Goal: Task Accomplishment & Management: Use online tool/utility

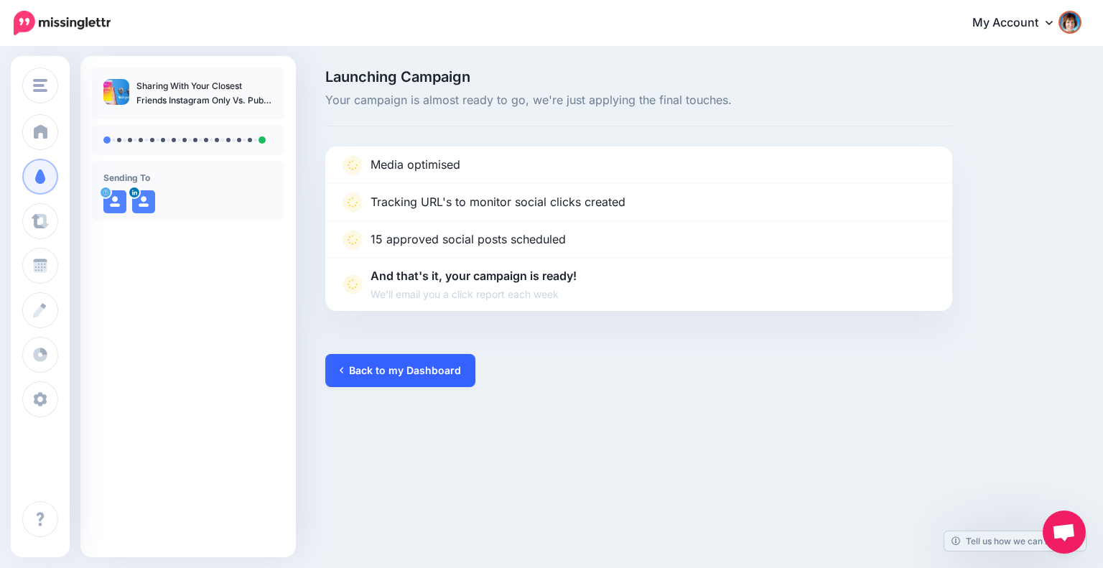
click at [423, 372] on link "Back to my Dashboard" at bounding box center [400, 370] width 150 height 33
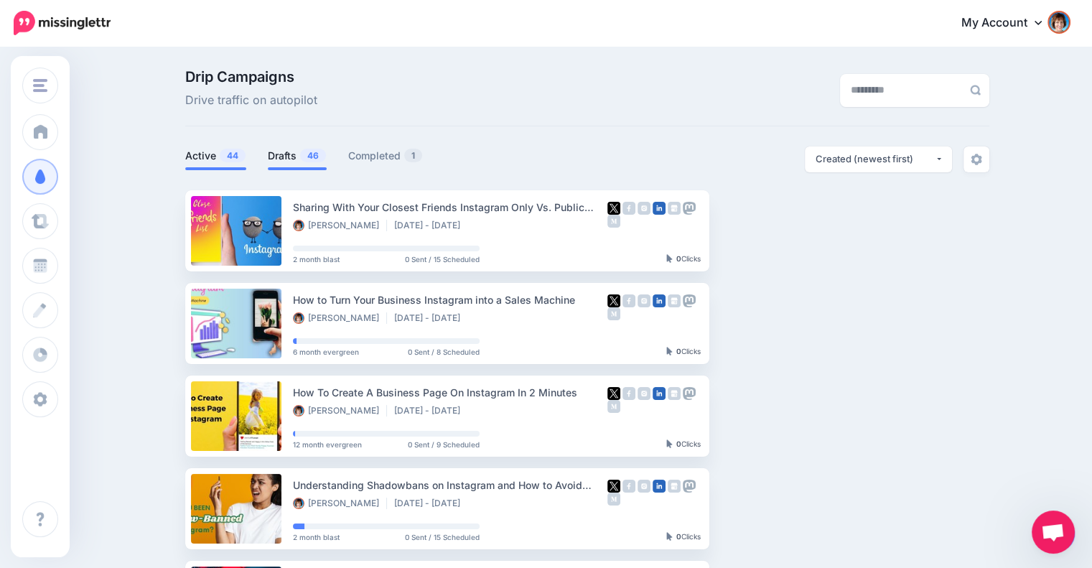
click at [290, 147] on link "Drafts 46" at bounding box center [297, 155] width 59 height 17
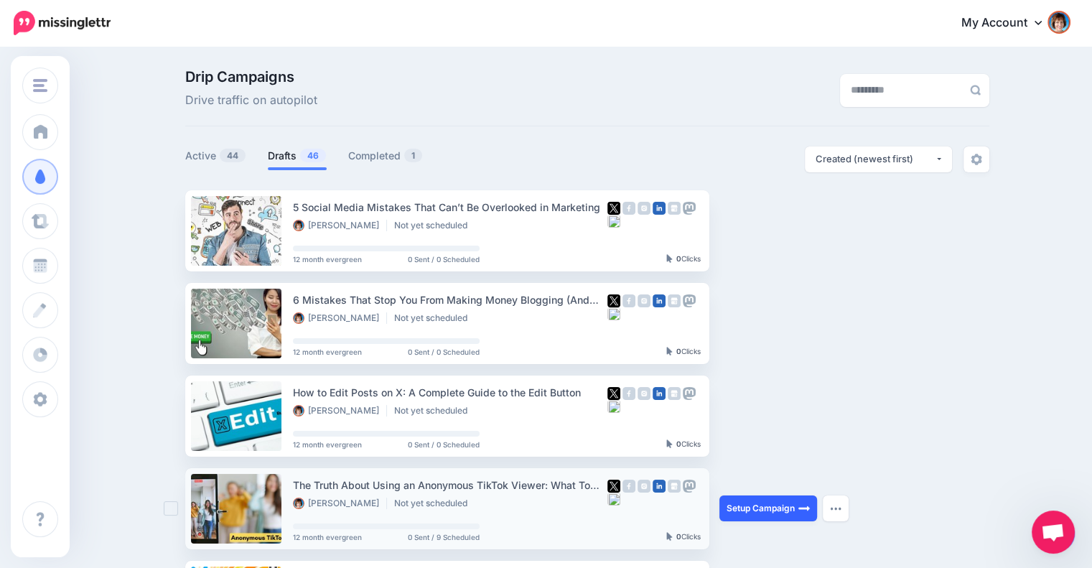
click at [760, 511] on link "Setup Campaign" at bounding box center [768, 508] width 98 height 26
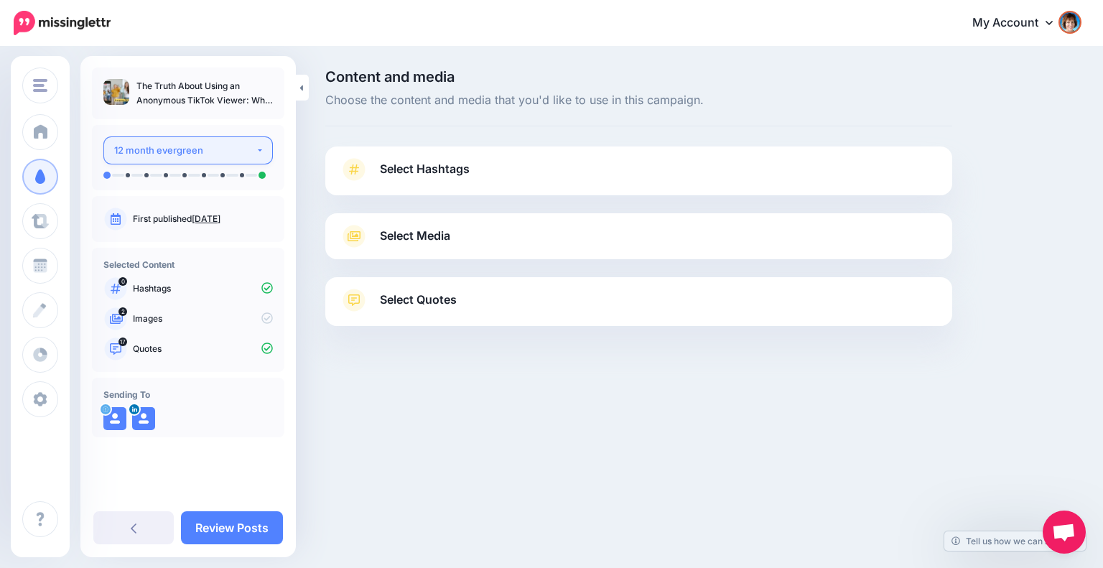
click at [244, 146] on div "12 month evergreen" at bounding box center [184, 150] width 141 height 17
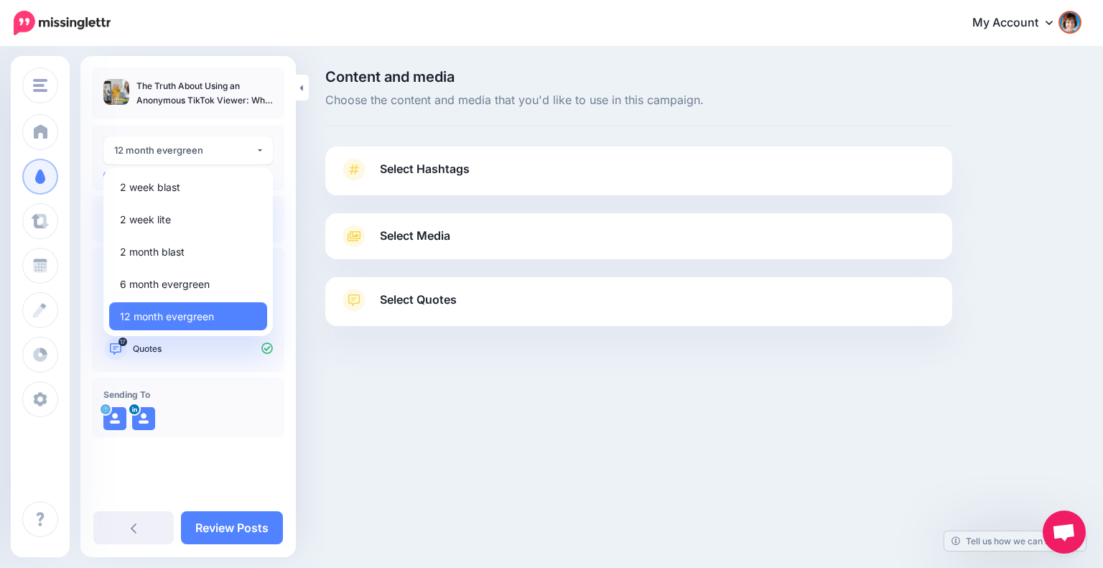
click at [485, 172] on link "Select Hashtags" at bounding box center [639, 176] width 598 height 37
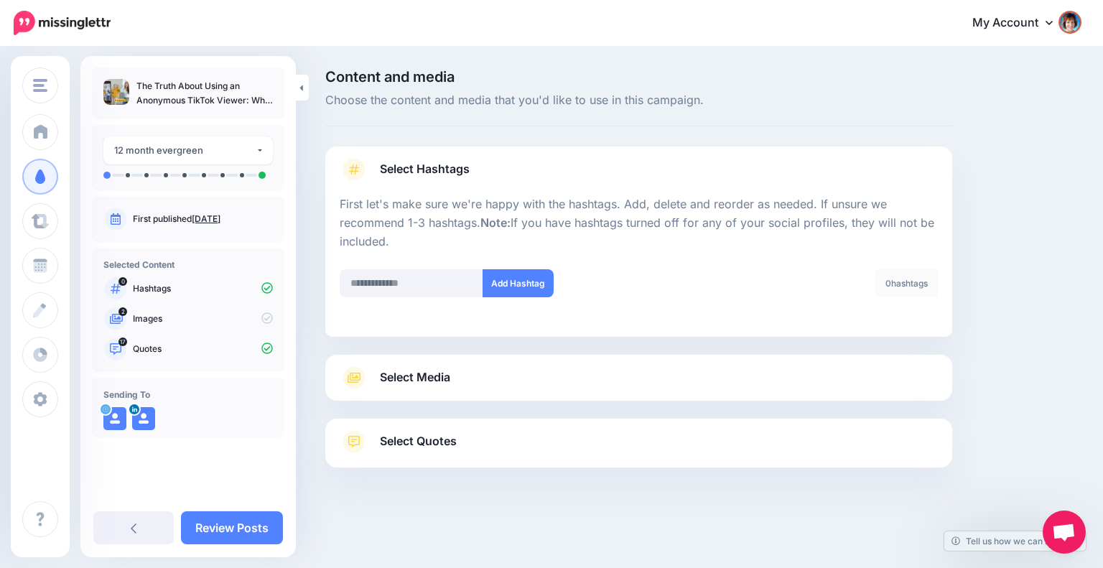
click at [653, 367] on link "Select Media" at bounding box center [639, 377] width 598 height 23
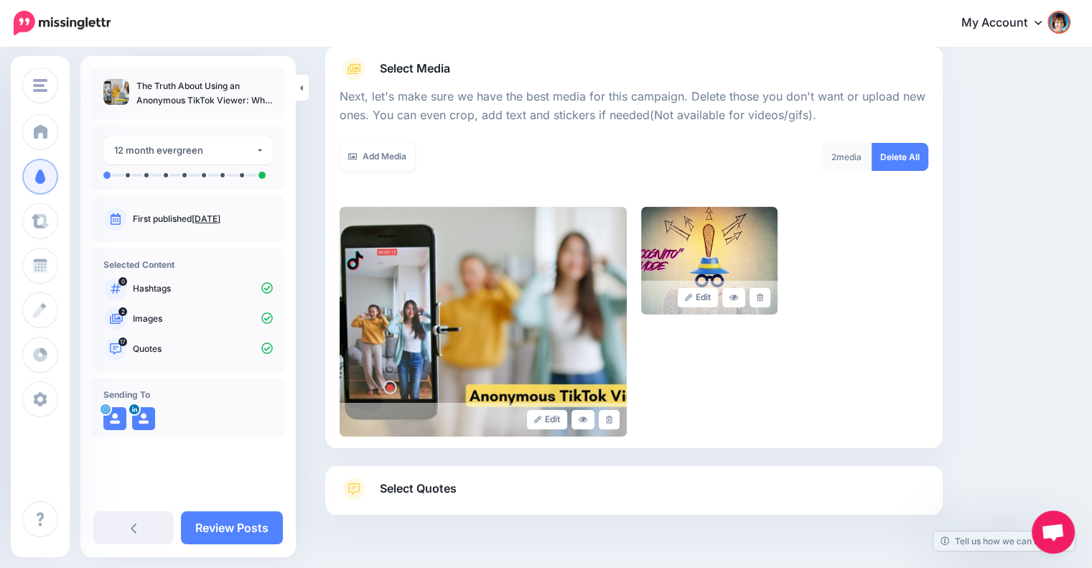
scroll to position [207, 0]
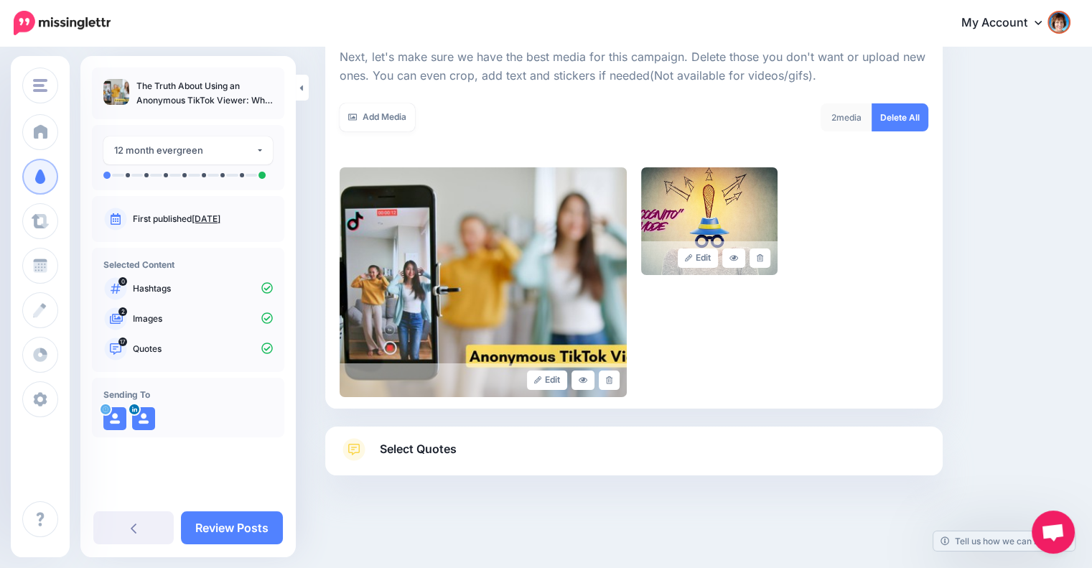
click at [62, 28] on img at bounding box center [62, 23] width 97 height 24
